Goal: Task Accomplishment & Management: Manage account settings

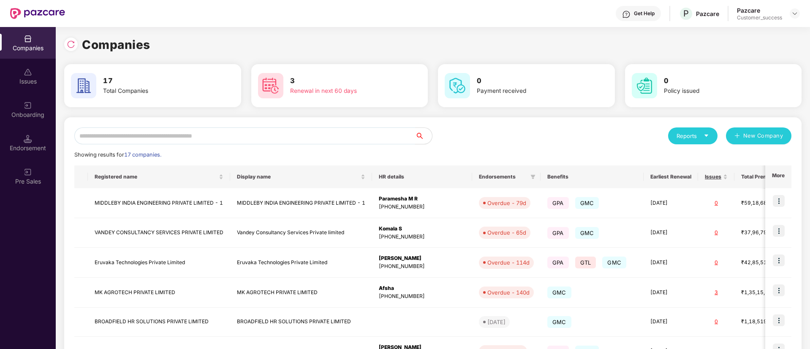
click at [252, 137] on input "text" at bounding box center [244, 136] width 341 height 17
type input "*"
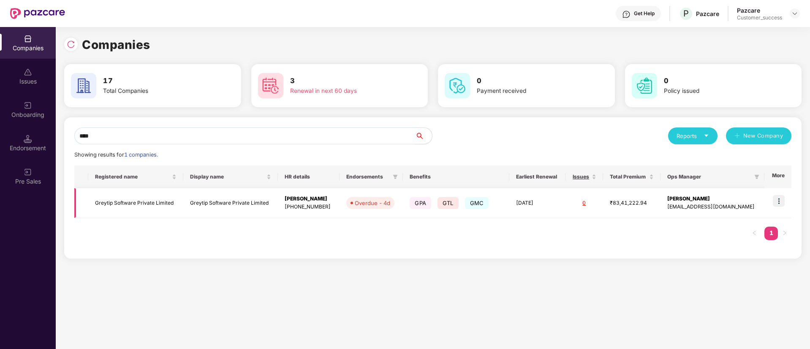
type input "****"
click at [780, 205] on img at bounding box center [779, 201] width 12 height 12
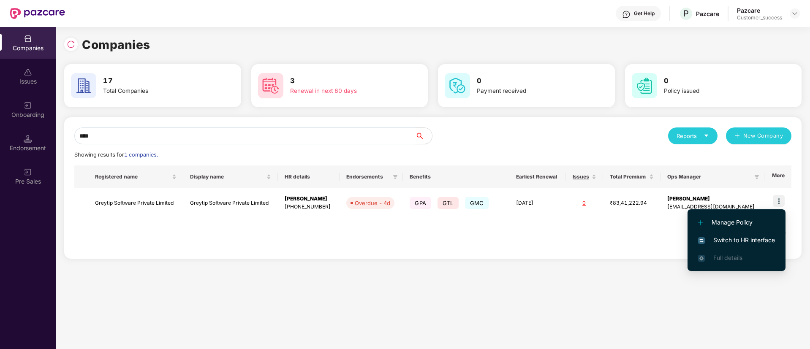
click at [725, 236] on span "Switch to HR interface" at bounding box center [736, 240] width 77 height 9
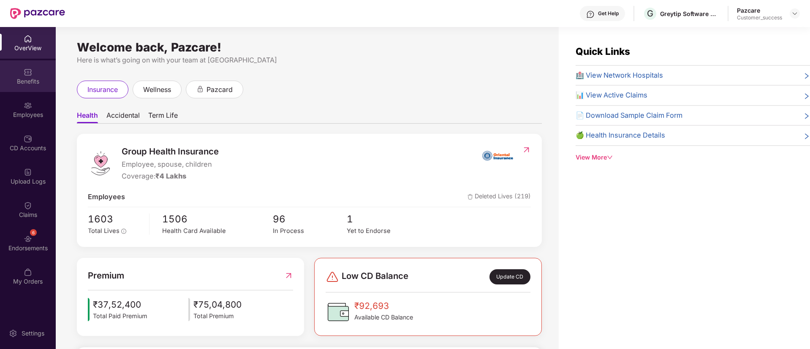
click at [33, 71] on div "Benefits" at bounding box center [28, 76] width 56 height 32
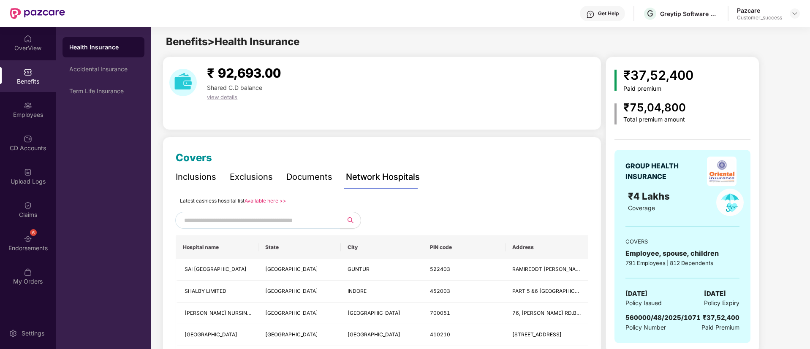
click at [196, 181] on div "Inclusions" at bounding box center [196, 177] width 41 height 13
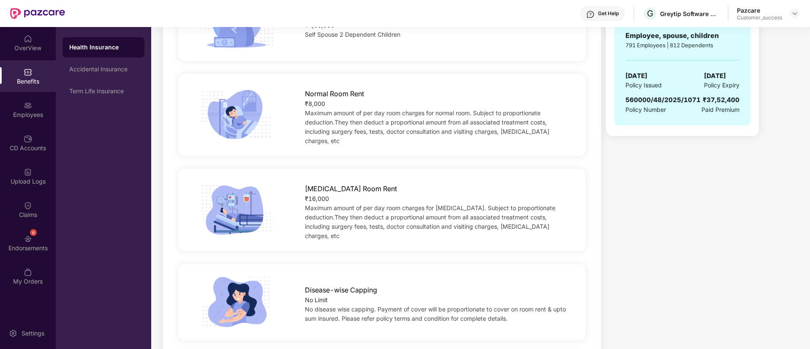
scroll to position [224, 0]
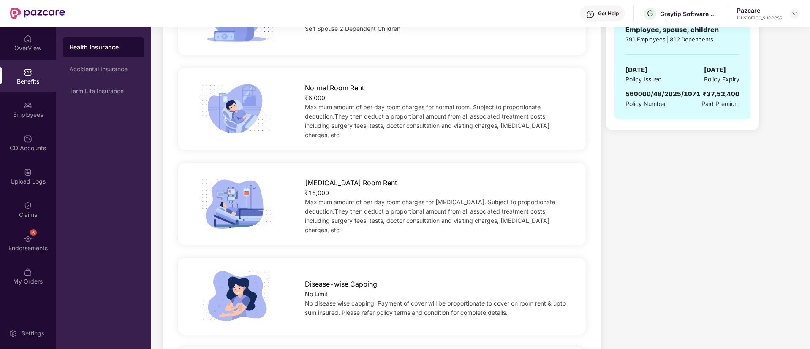
click at [433, 119] on span "Maximum amount of per day room charges for normal room. Subject to proportionat…" at bounding box center [427, 120] width 245 height 35
click at [377, 105] on span "Maximum amount of per day room charges for normal room. Subject to proportionat…" at bounding box center [427, 120] width 245 height 35
click at [327, 97] on div "₹8,000" at bounding box center [436, 97] width 263 height 9
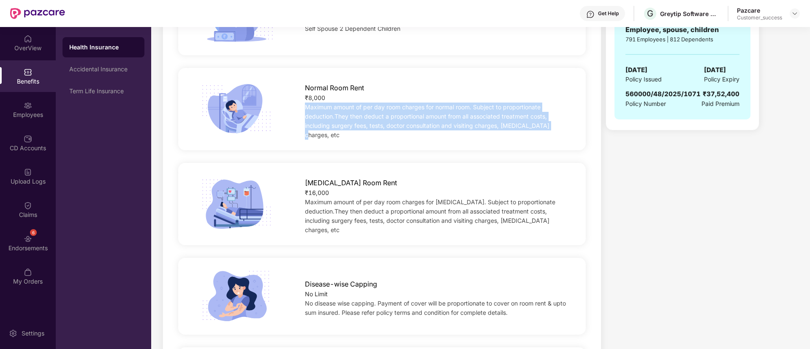
drag, startPoint x: 561, startPoint y: 131, endPoint x: 295, endPoint y: 113, distance: 266.7
click at [295, 113] on div "Normal Room Rent ₹8,000 Maximum amount of per day room charges for normal room.…" at bounding box center [436, 109] width 290 height 61
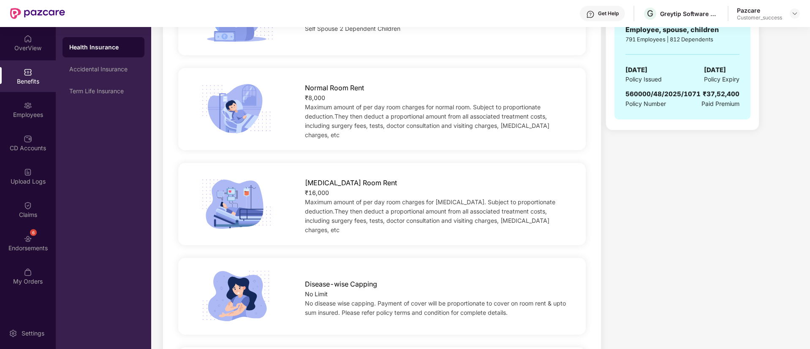
click at [456, 82] on div "Normal Room Rent" at bounding box center [436, 86] width 263 height 15
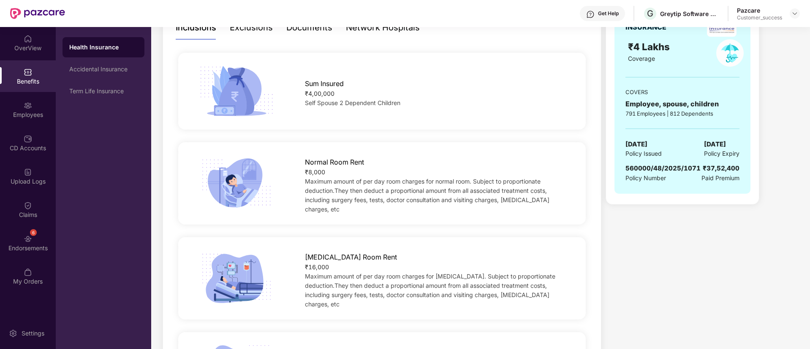
scroll to position [149, 0]
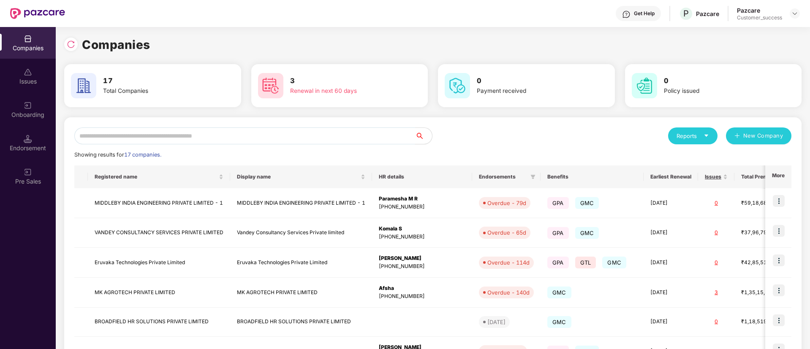
click at [246, 135] on input "text" at bounding box center [244, 136] width 341 height 17
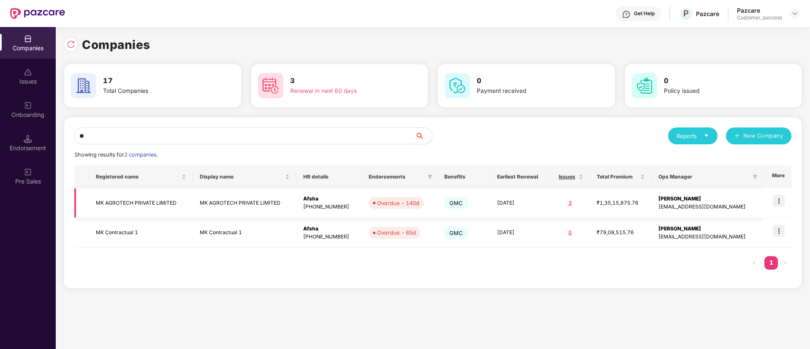
type input "**"
click at [782, 198] on img at bounding box center [779, 201] width 12 height 12
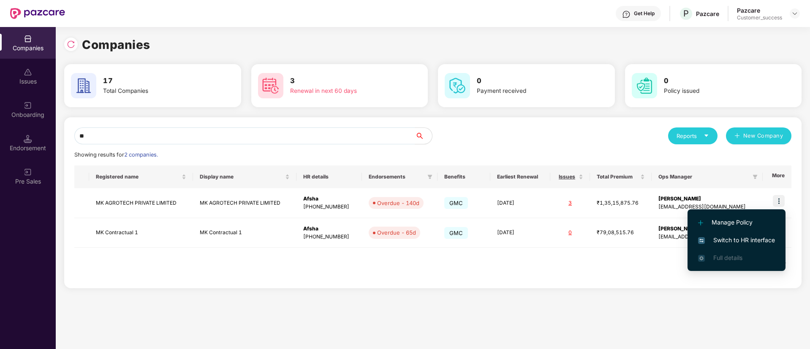
click at [732, 239] on span "Switch to HR interface" at bounding box center [736, 240] width 77 height 9
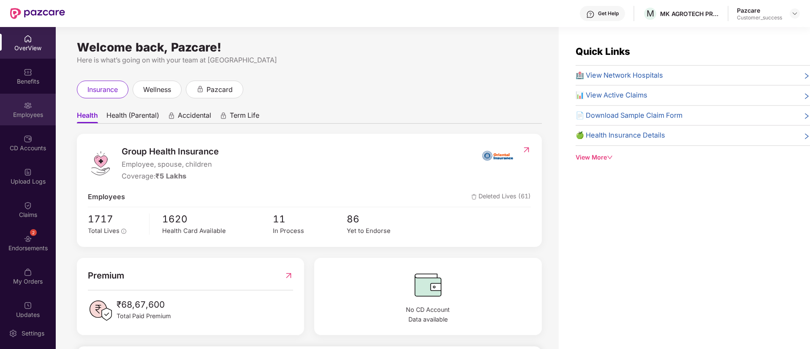
click at [23, 114] on div "Employees" at bounding box center [28, 115] width 56 height 8
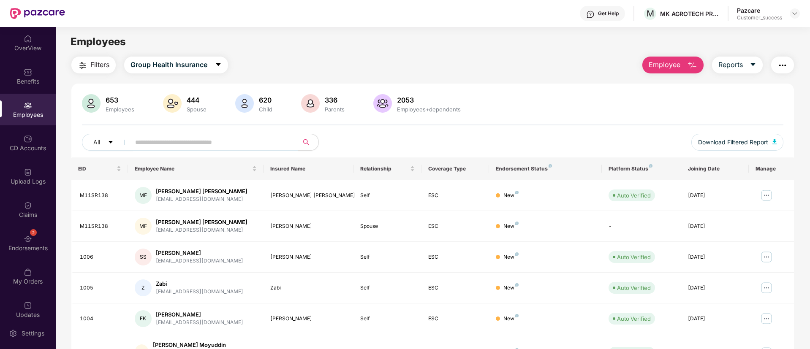
click at [190, 142] on input "text" at bounding box center [211, 142] width 152 height 13
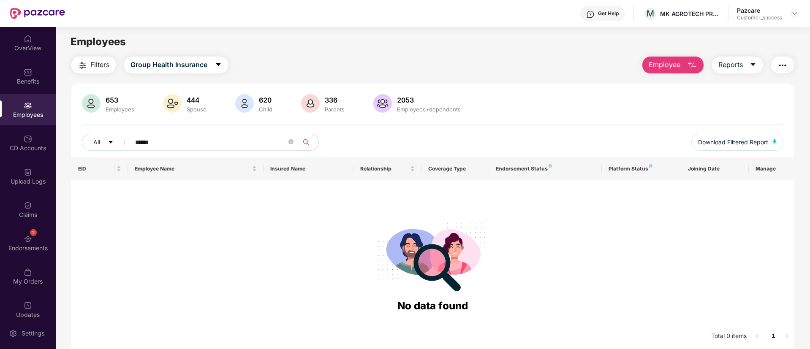
type input "*****"
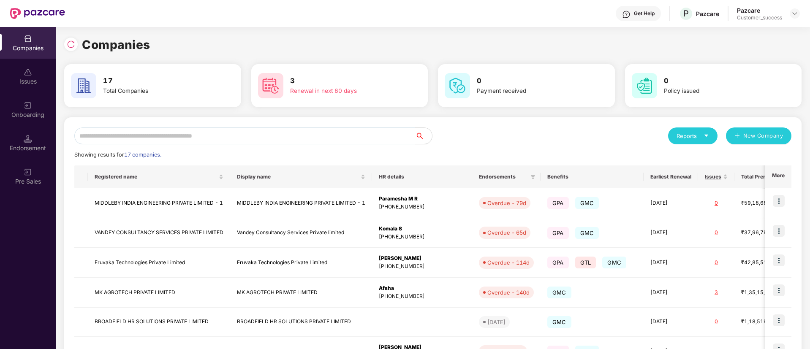
click at [173, 138] on input "text" at bounding box center [244, 136] width 341 height 17
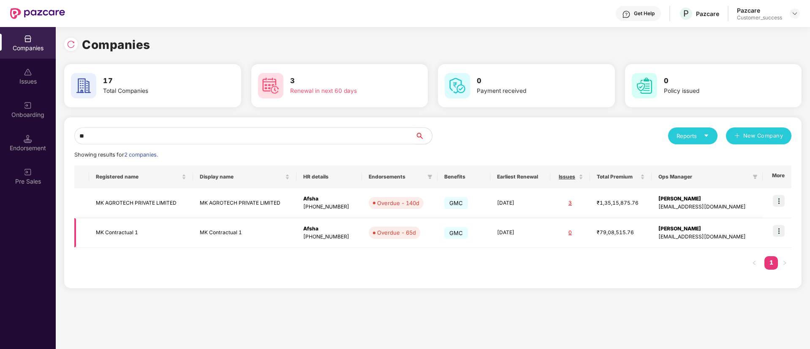
type input "**"
click at [778, 233] on img at bounding box center [779, 231] width 12 height 12
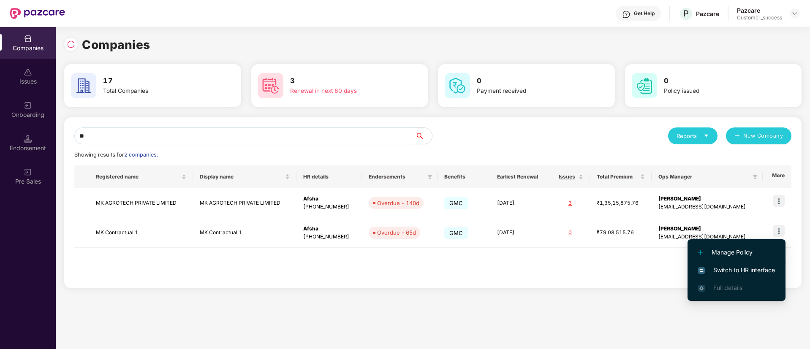
click at [720, 271] on span "Switch to HR interface" at bounding box center [736, 270] width 77 height 9
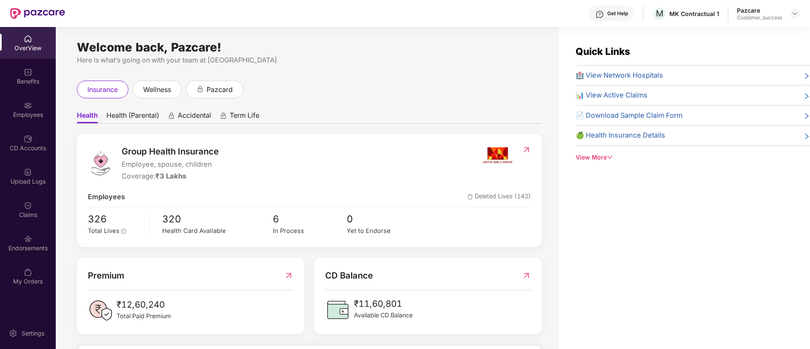
click at [44, 95] on div "Employees" at bounding box center [28, 110] width 56 height 32
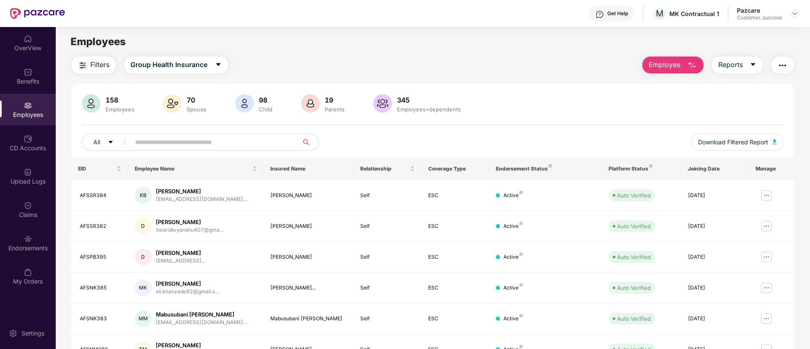
click at [204, 147] on input "text" at bounding box center [211, 142] width 152 height 13
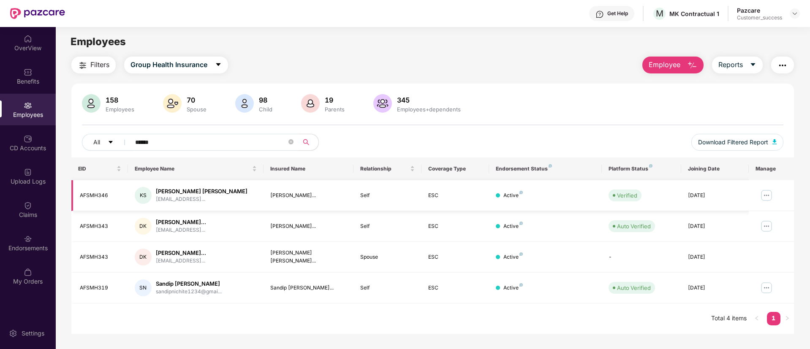
type input "******"
click at [770, 196] on img at bounding box center [767, 196] width 14 height 14
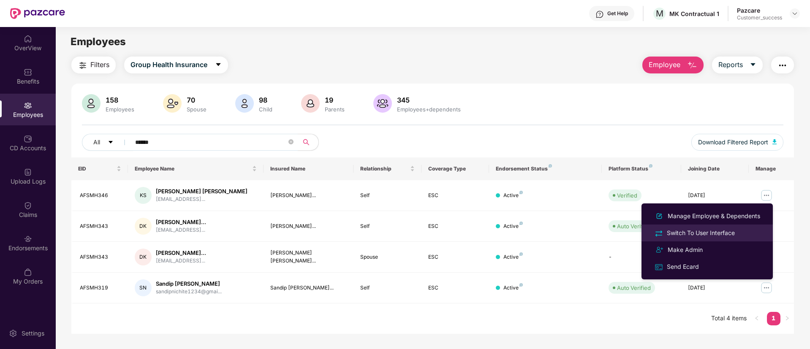
click at [714, 234] on div "Switch To User Interface" at bounding box center [700, 232] width 71 height 9
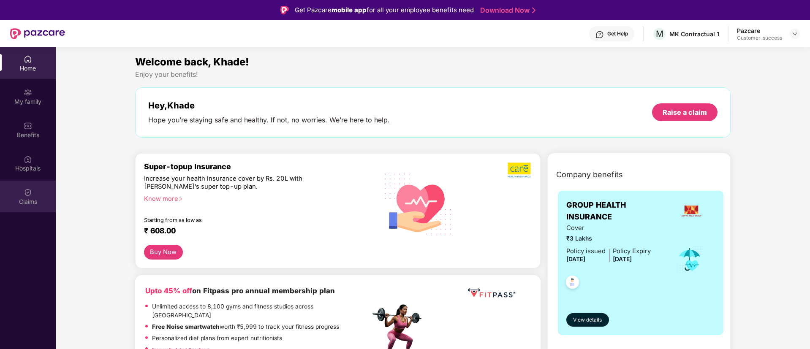
click at [27, 204] on div "Claims" at bounding box center [28, 202] width 56 height 8
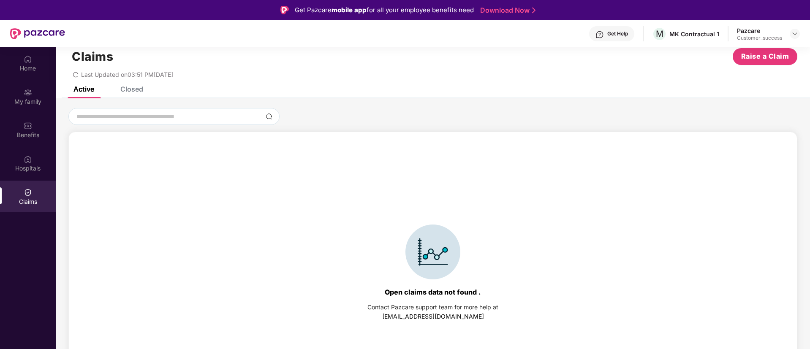
scroll to position [0, 0]
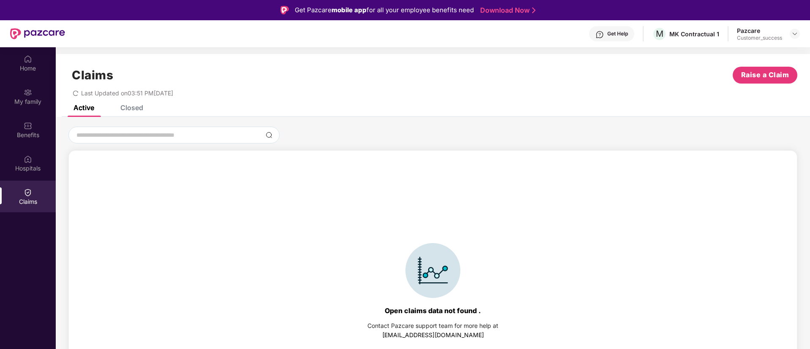
click at [125, 116] on div "Closed" at bounding box center [125, 107] width 35 height 19
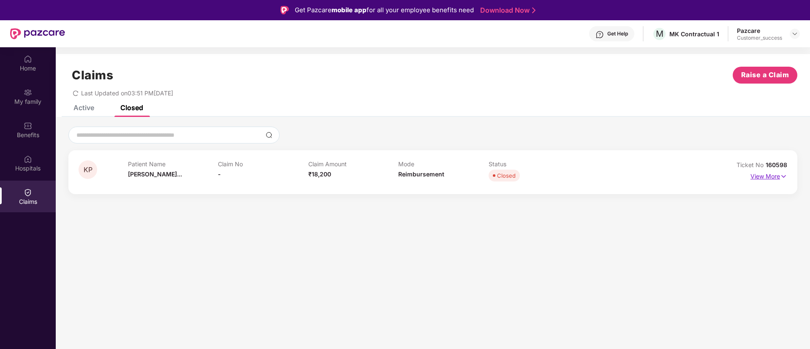
click at [783, 174] on img at bounding box center [783, 176] width 7 height 9
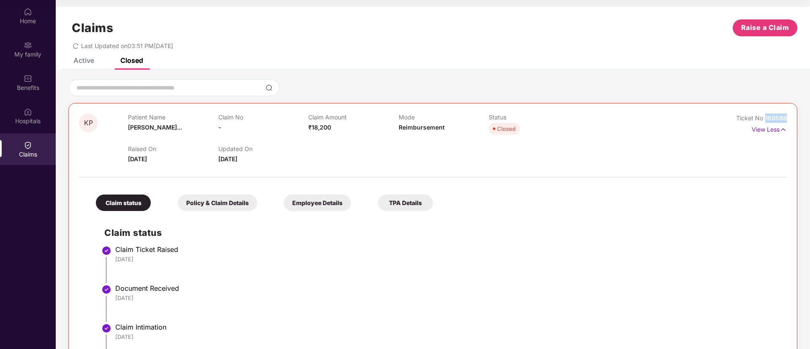
drag, startPoint x: 788, startPoint y: 116, endPoint x: 763, endPoint y: 117, distance: 24.9
click at [763, 117] on div "KP Patient Name [PERSON_NAME]... Claim No - Claim Amount ₹18,200 Mode Reimburse…" at bounding box center [432, 249] width 729 height 293
copy span "160598"
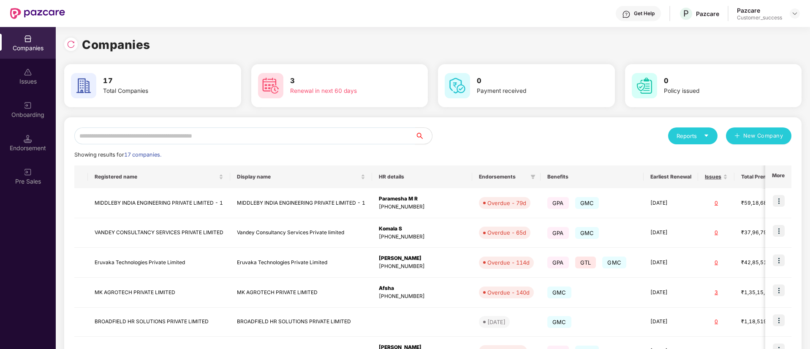
click at [228, 136] on input "text" at bounding box center [244, 136] width 341 height 17
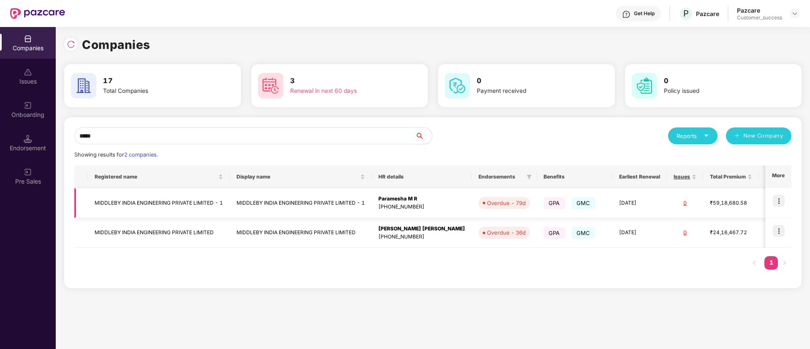
type input "*****"
click at [780, 195] on img at bounding box center [779, 201] width 12 height 12
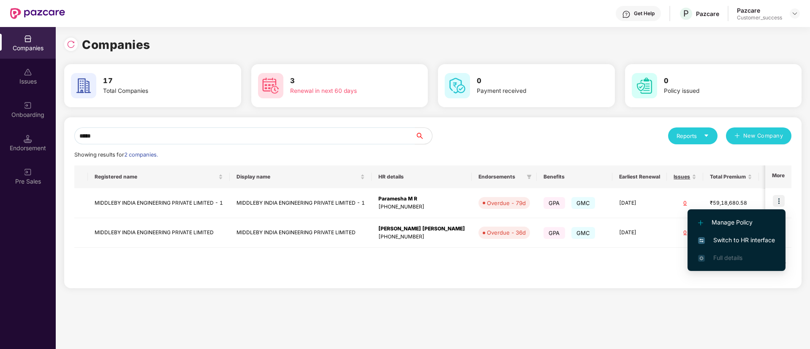
click at [708, 238] on span "Switch to HR interface" at bounding box center [736, 240] width 77 height 9
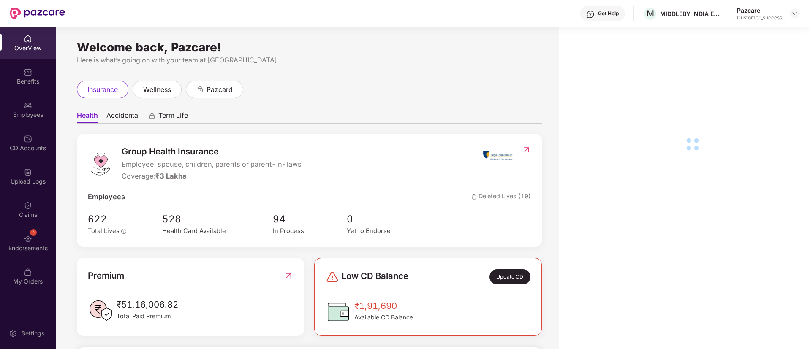
click at [42, 106] on div "Employees" at bounding box center [28, 110] width 56 height 32
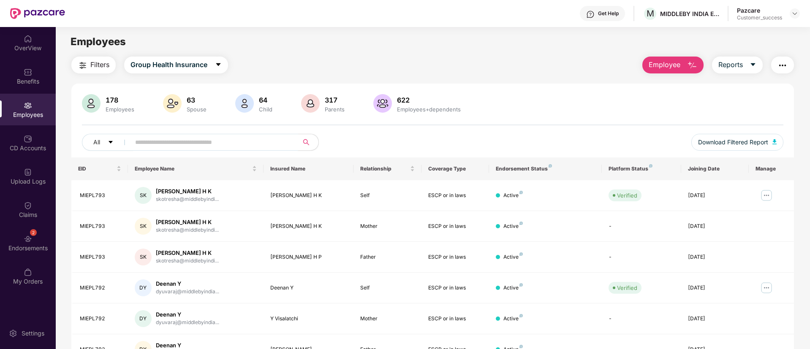
click at [202, 141] on input "text" at bounding box center [211, 142] width 152 height 13
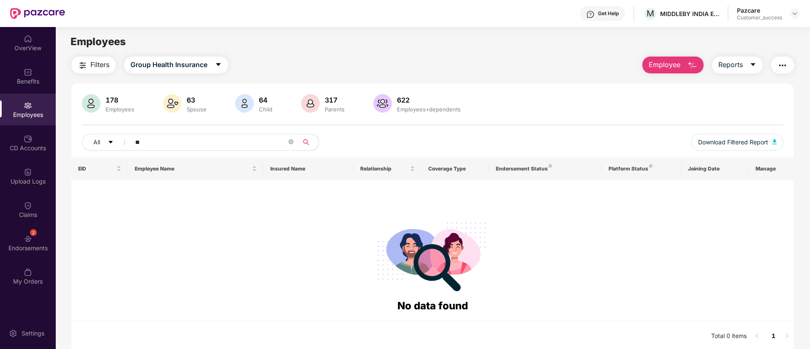
type input "*"
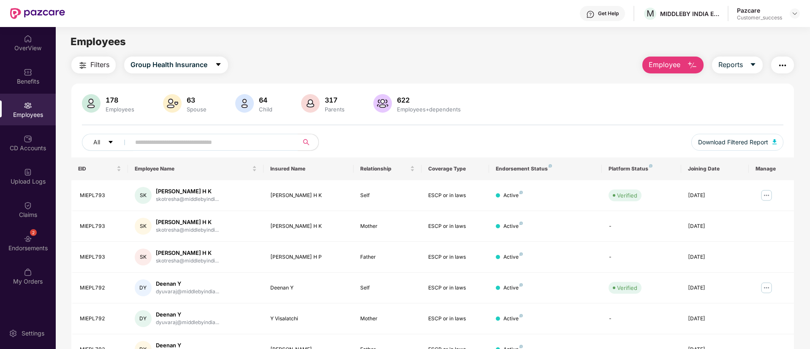
click at [689, 62] on img "button" at bounding box center [692, 65] width 10 height 10
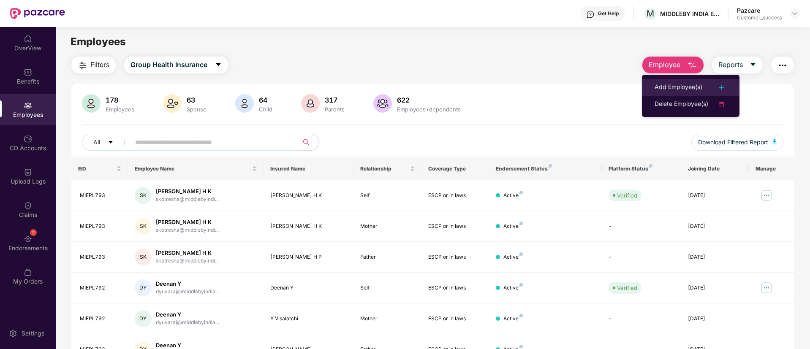
click at [720, 85] on img at bounding box center [722, 87] width 10 height 10
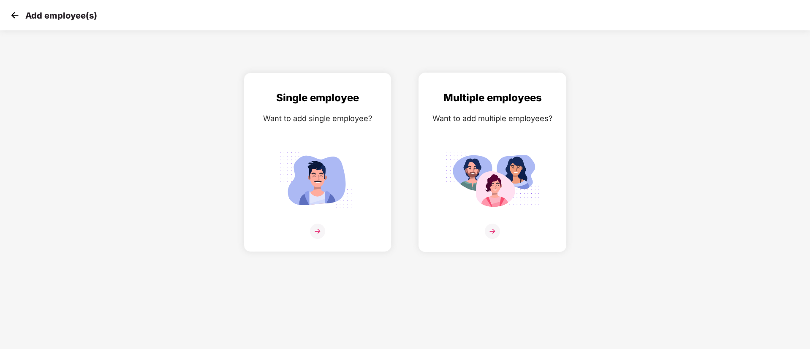
click at [544, 159] on div "Multiple employees Want to add multiple employees?" at bounding box center [492, 170] width 130 height 160
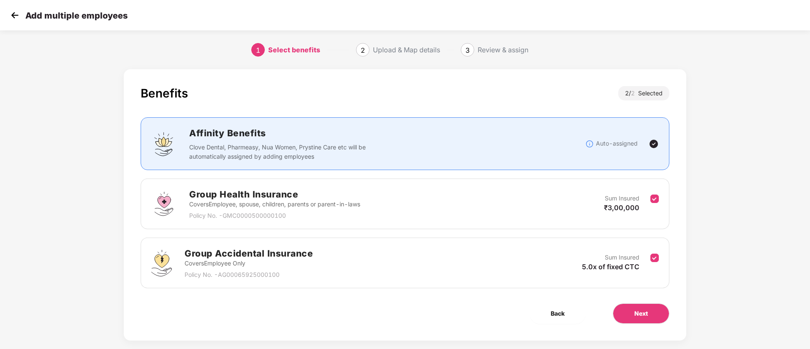
scroll to position [13, 0]
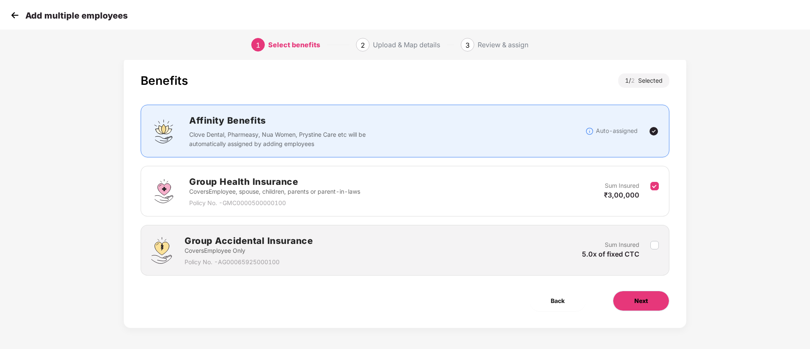
click at [650, 299] on button "Next" at bounding box center [641, 301] width 57 height 20
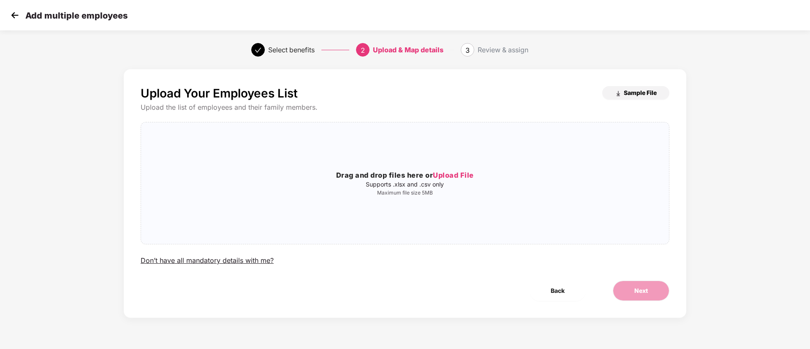
click at [657, 94] on button "Sample File" at bounding box center [635, 93] width 67 height 14
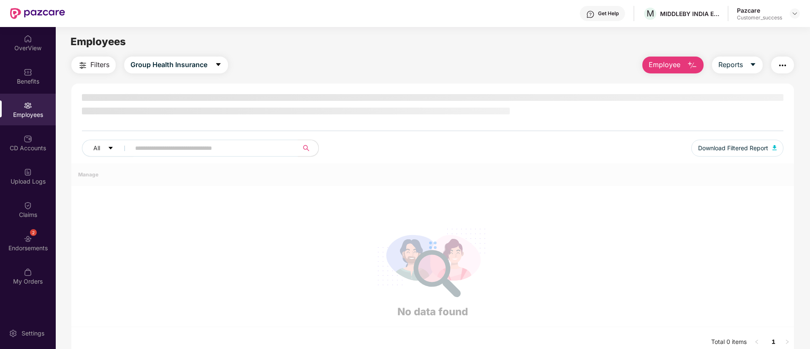
click at [296, 180] on div at bounding box center [432, 245] width 723 height 164
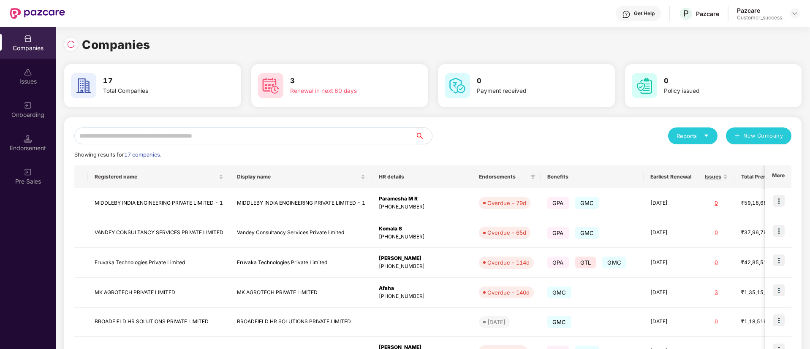
click at [258, 136] on input "text" at bounding box center [244, 136] width 341 height 17
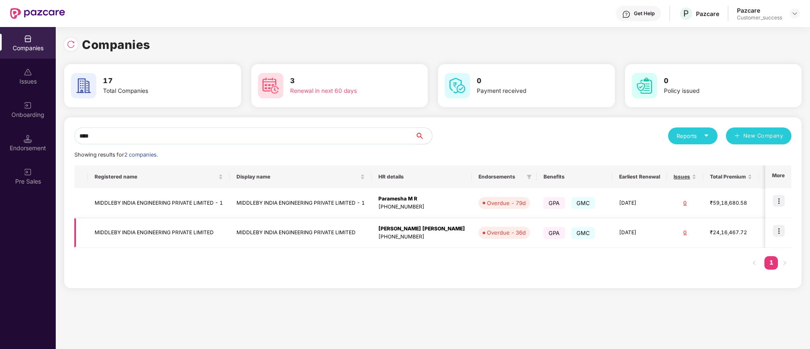
type input "****"
click at [781, 228] on img at bounding box center [779, 231] width 12 height 12
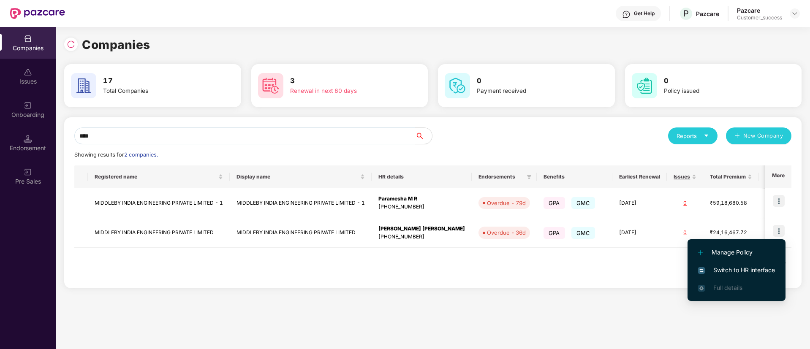
click at [744, 266] on span "Switch to HR interface" at bounding box center [736, 270] width 77 height 9
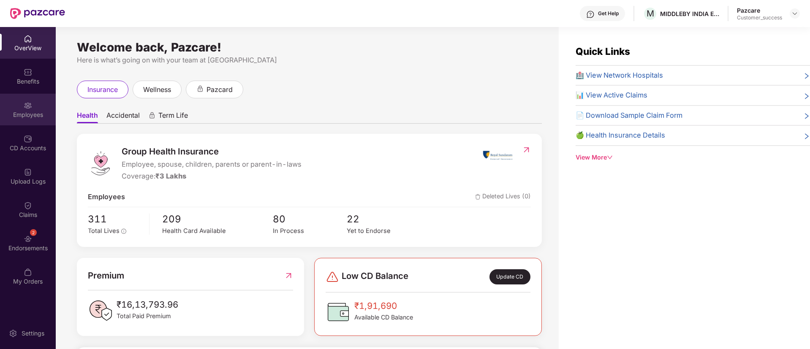
click at [47, 121] on div "Employees" at bounding box center [28, 110] width 56 height 32
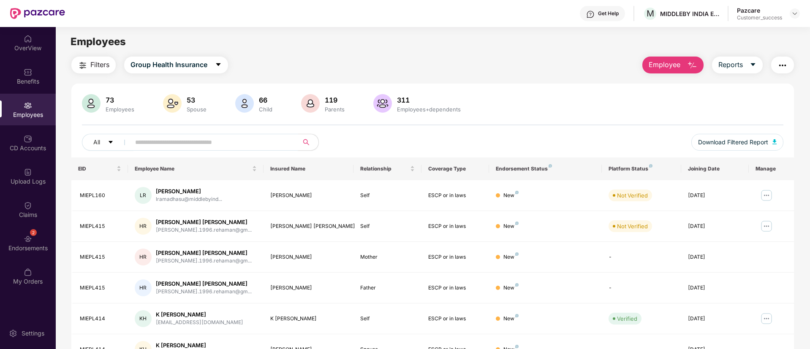
click at [179, 141] on input "text" at bounding box center [211, 142] width 152 height 13
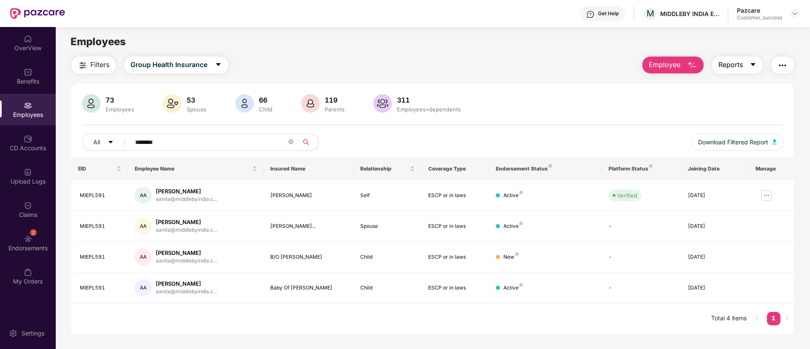
click at [752, 59] on button "Reports" at bounding box center [737, 65] width 51 height 17
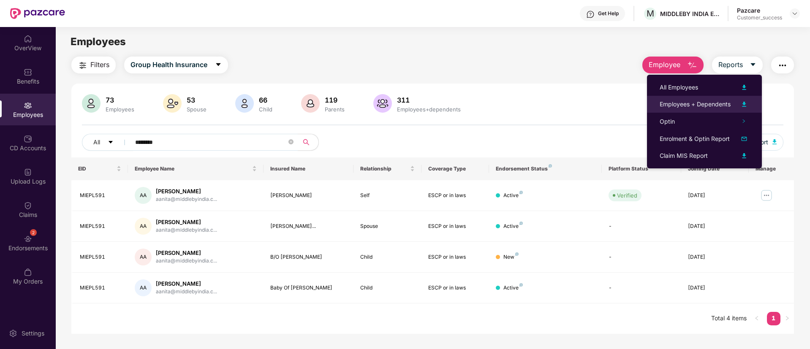
click at [744, 101] on img at bounding box center [744, 104] width 10 height 10
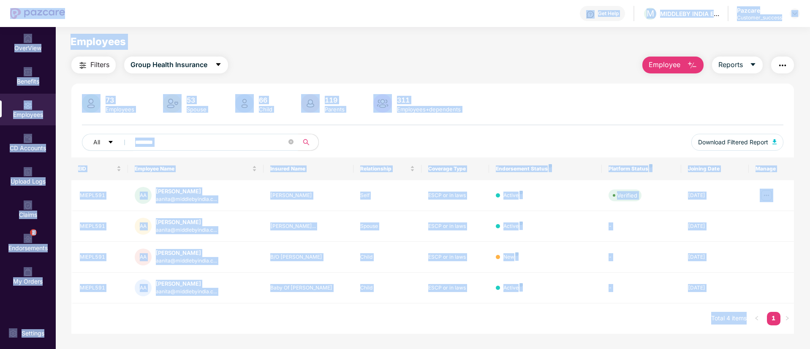
click at [208, 150] on span "********" at bounding box center [211, 142] width 173 height 17
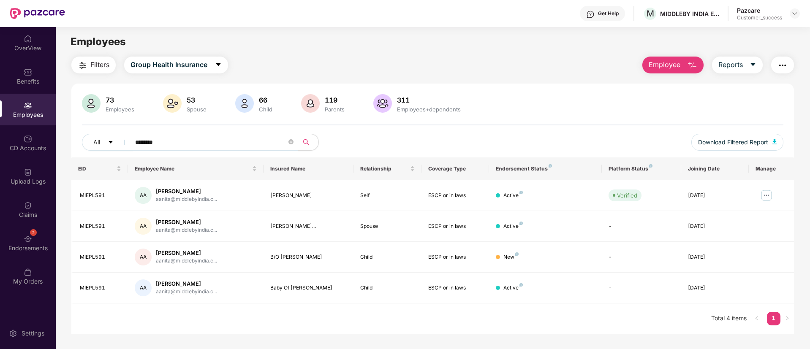
paste input "**********"
type input "**********"
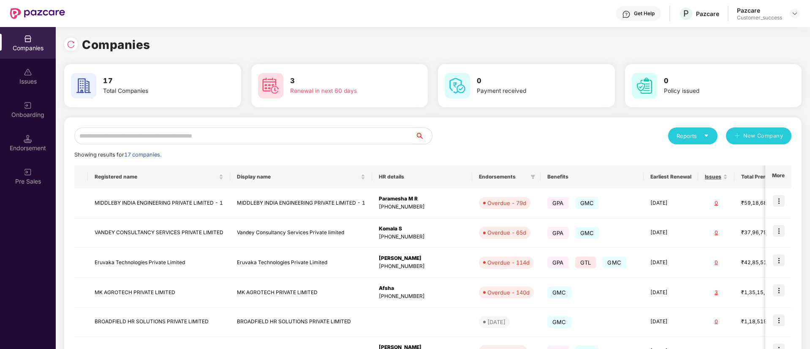
click at [332, 141] on input "text" at bounding box center [244, 136] width 341 height 17
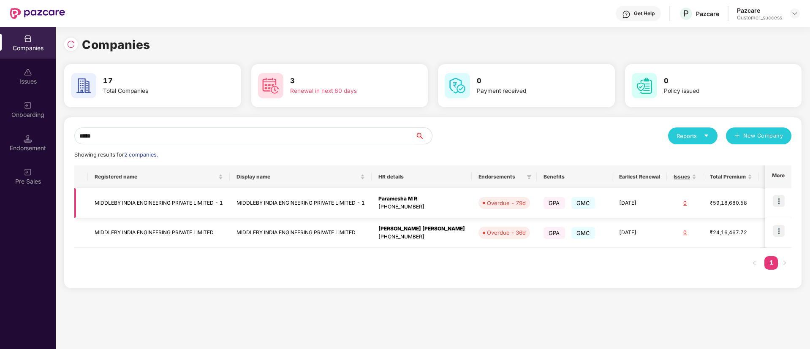
type input "*****"
click at [785, 202] on img at bounding box center [779, 201] width 12 height 12
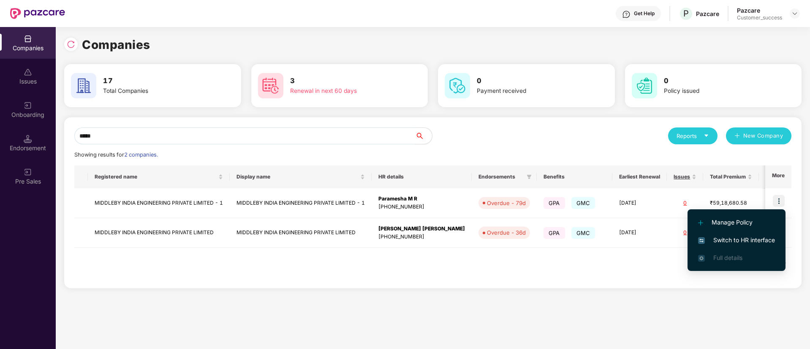
click at [724, 245] on span "Switch to HR interface" at bounding box center [736, 240] width 77 height 9
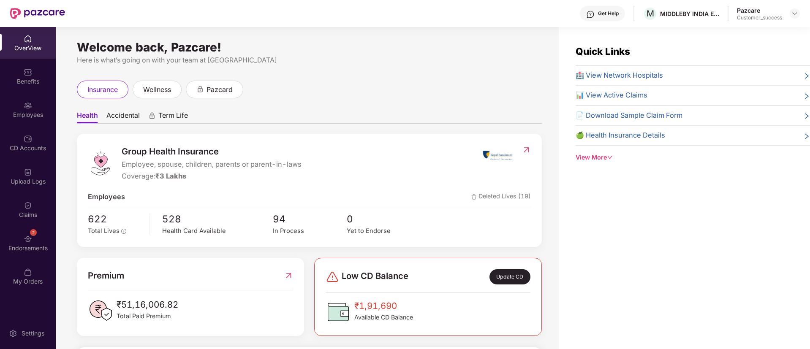
click at [23, 119] on div "Employees" at bounding box center [28, 110] width 56 height 32
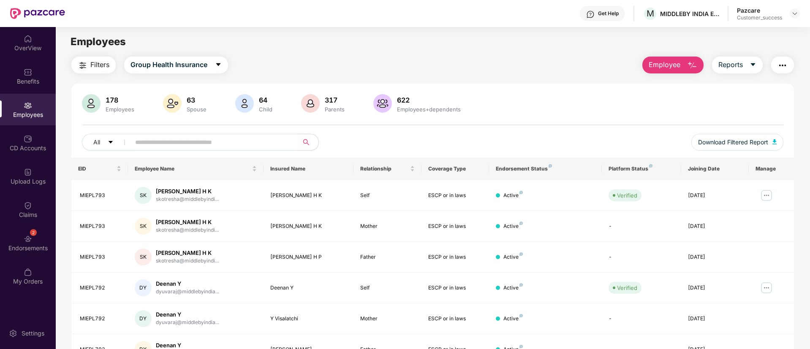
paste input "**********"
click at [215, 143] on input "**********" at bounding box center [211, 142] width 152 height 13
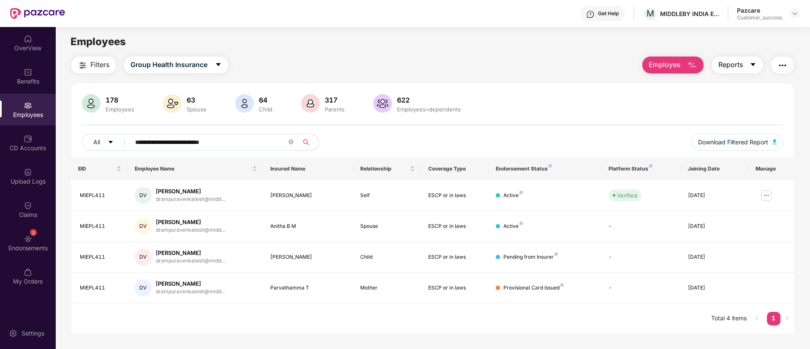
type input "**********"
click at [749, 71] on button "Reports" at bounding box center [737, 65] width 51 height 17
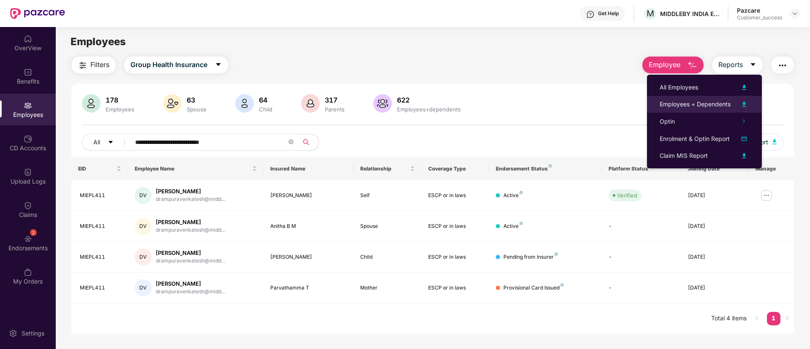
click at [746, 102] on img at bounding box center [744, 104] width 10 height 10
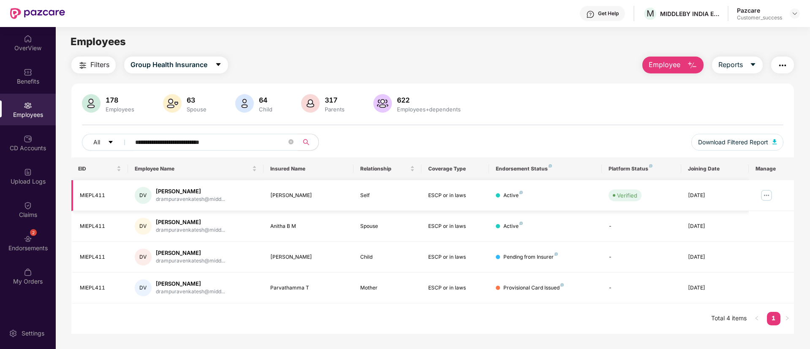
click at [87, 196] on div "MIEPL411" at bounding box center [100, 196] width 41 height 8
copy div "MIEPL411"
click at [21, 71] on div "Benefits" at bounding box center [28, 76] width 56 height 32
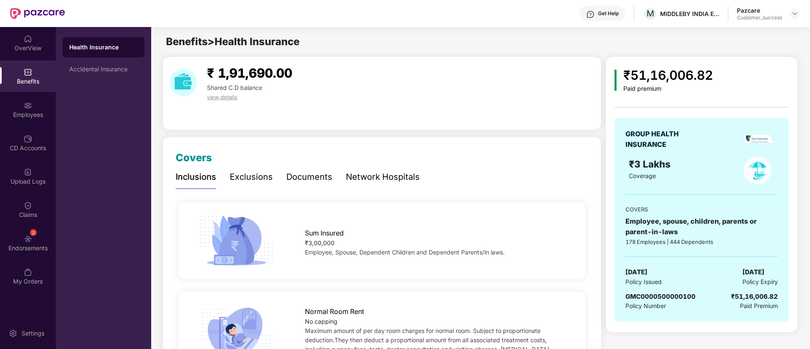
click at [693, 298] on span "GMC0000500000100" at bounding box center [660, 297] width 70 height 8
click at [682, 295] on span "GMC0000500000100" at bounding box center [660, 297] width 70 height 8
copy span "GMC0000500000100"
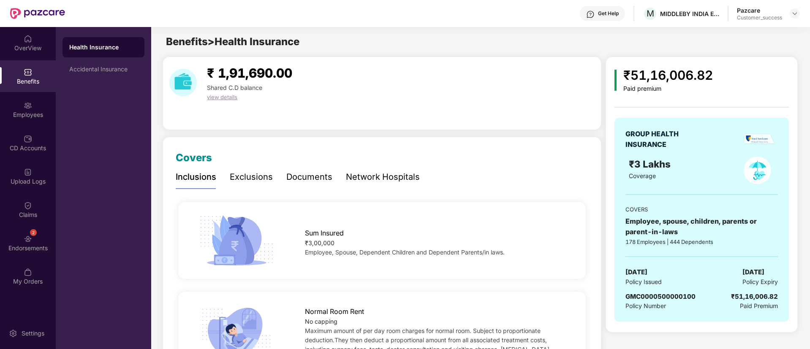
click at [645, 269] on span "[DATE]" at bounding box center [636, 272] width 22 height 10
copy span "[DATE]"
click at [764, 272] on span "[DATE]" at bounding box center [753, 272] width 22 height 10
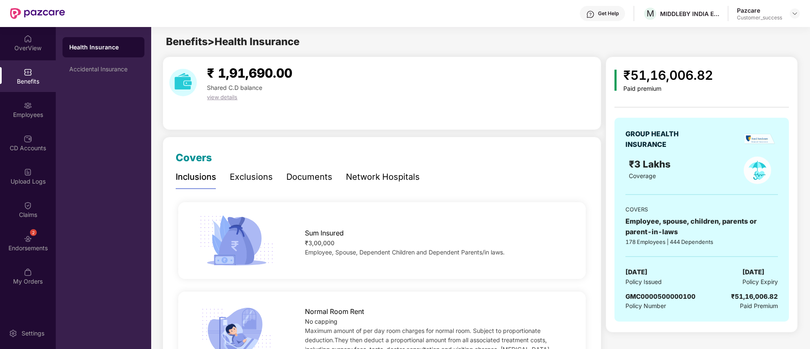
click at [764, 272] on span "[DATE]" at bounding box center [753, 272] width 22 height 10
copy span "[DATE]"
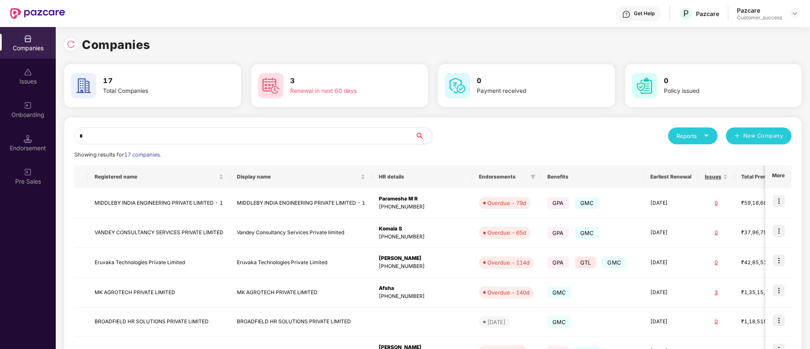
click at [266, 138] on input "*" at bounding box center [244, 136] width 341 height 17
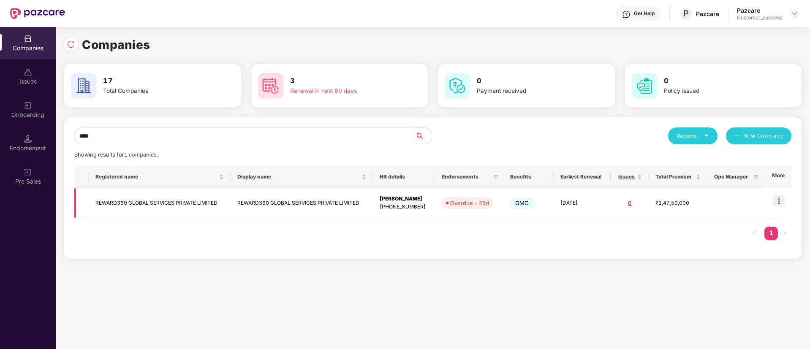
type input "****"
click at [778, 200] on img at bounding box center [779, 201] width 12 height 12
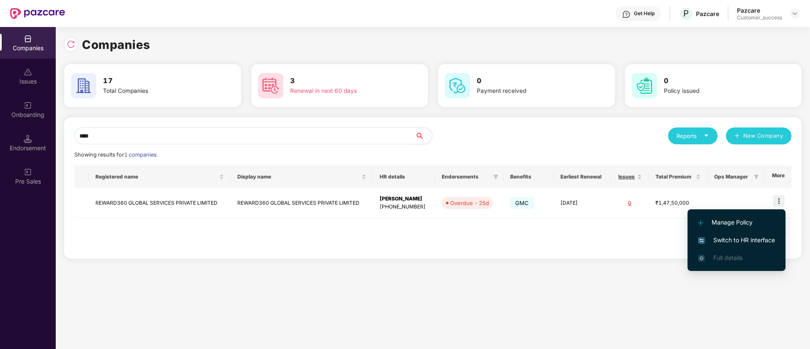
click at [720, 240] on span "Switch to HR interface" at bounding box center [736, 240] width 77 height 9
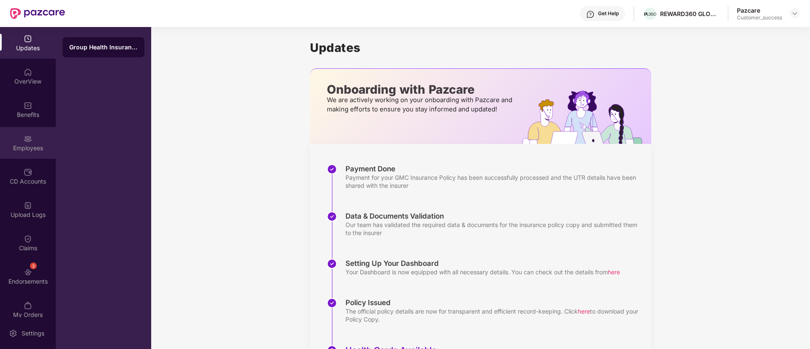
click at [22, 147] on div "Employees" at bounding box center [28, 148] width 56 height 8
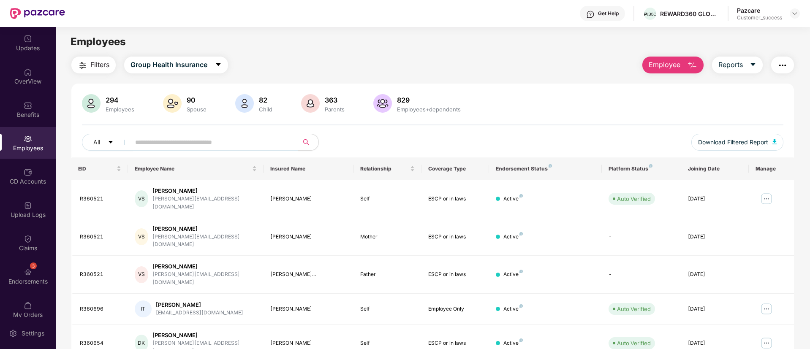
click at [177, 146] on input "text" at bounding box center [211, 142] width 152 height 13
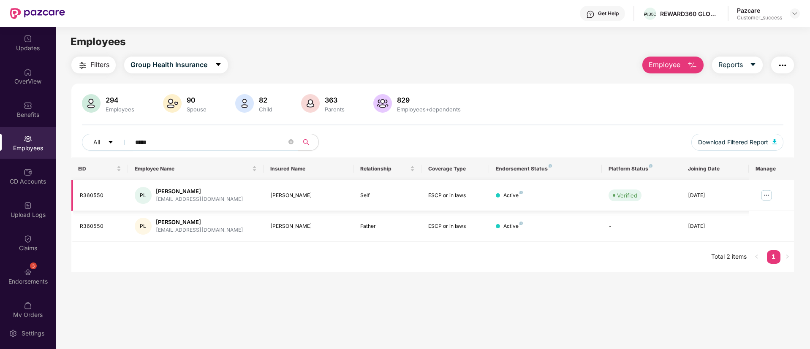
type input "*****"
click at [763, 194] on img at bounding box center [767, 196] width 14 height 14
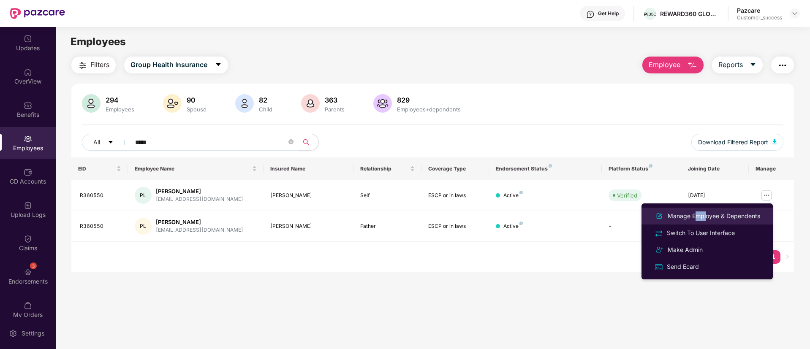
drag, startPoint x: 704, startPoint y: 206, endPoint x: 690, endPoint y: 217, distance: 17.6
click at [690, 217] on ul "Manage Employee & Dependents Switch To User Interface Make Admin Send Ecard" at bounding box center [706, 242] width 131 height 76
click at [690, 217] on div "Manage Employee & Dependents" at bounding box center [714, 216] width 96 height 9
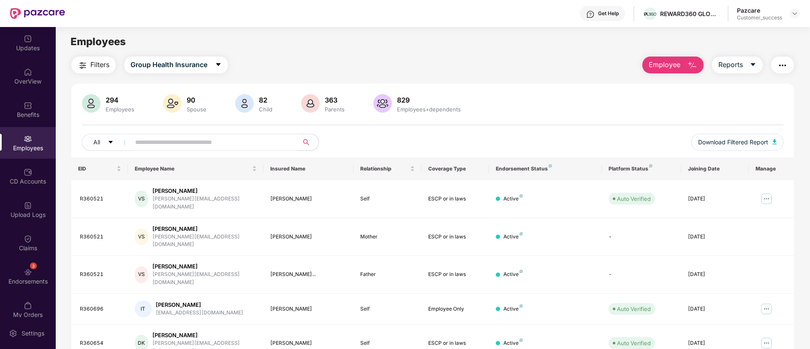
click at [266, 142] on input "text" at bounding box center [211, 142] width 152 height 13
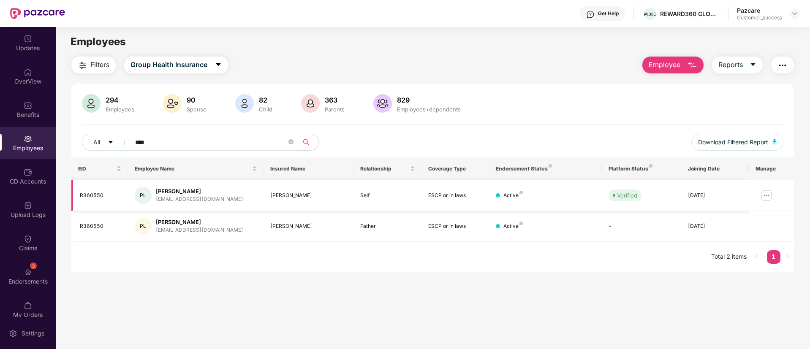
type input "****"
click at [761, 198] on img at bounding box center [767, 196] width 14 height 14
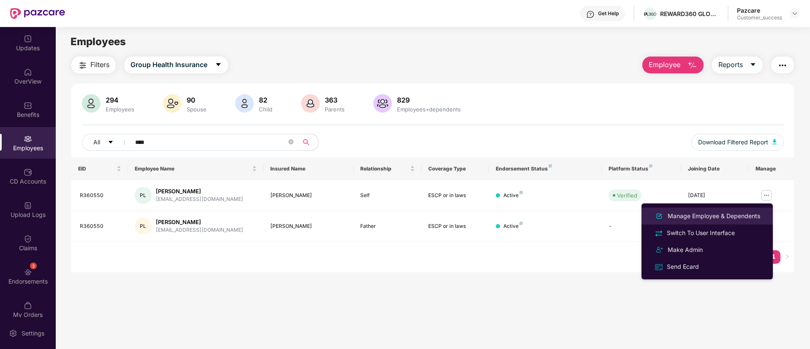
click at [709, 217] on div "Manage Employee & Dependents" at bounding box center [714, 216] width 96 height 9
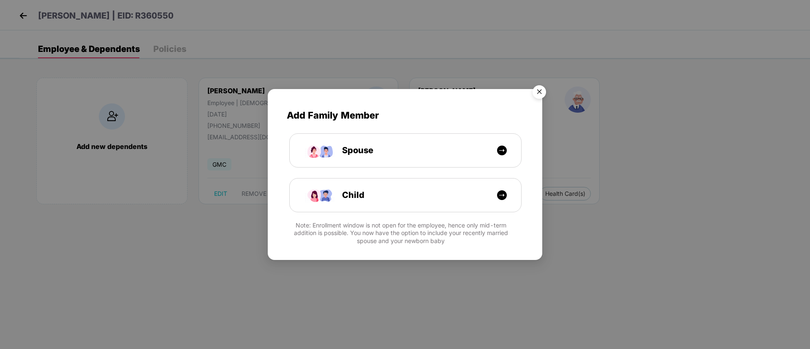
click at [540, 94] on img "Close" at bounding box center [539, 94] width 24 height 24
